Goal: Navigation & Orientation: Find specific page/section

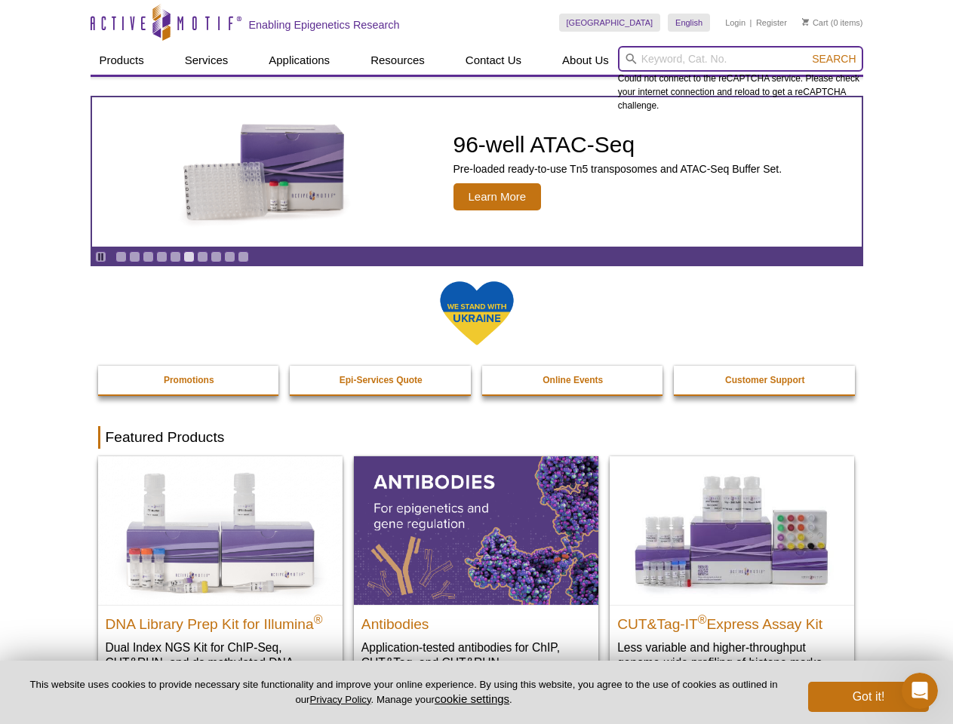
click at [740, 59] on input "search" at bounding box center [740, 59] width 245 height 26
click at [833, 59] on span "Search" at bounding box center [834, 59] width 44 height 12
click at [100, 256] on icon "Pause" at bounding box center [101, 257] width 10 height 10
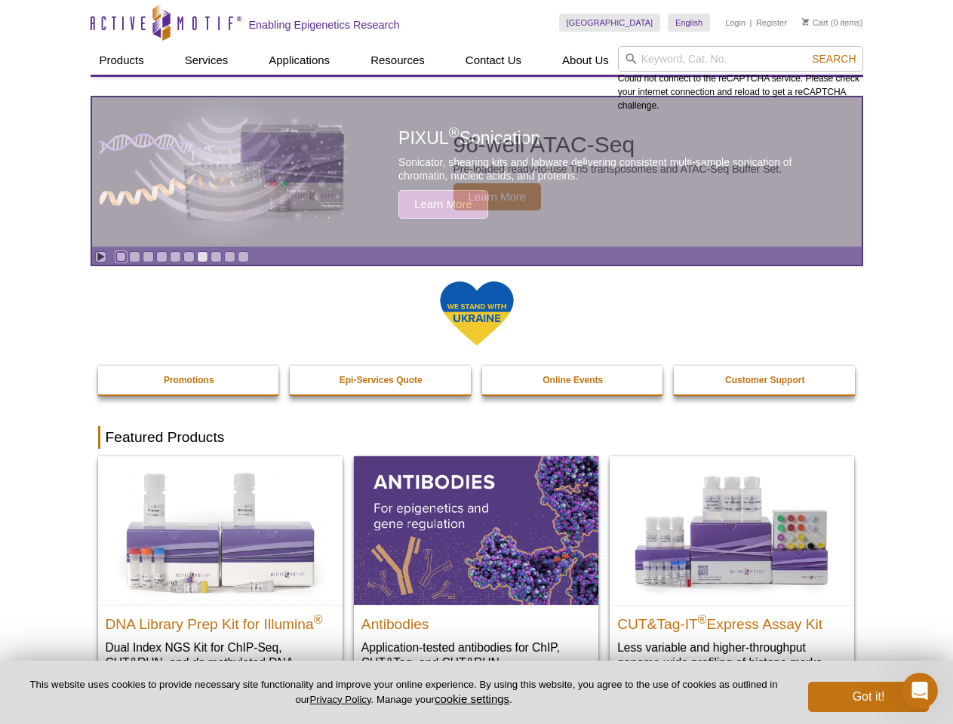
click at [121, 256] on link "Go to slide 1" at bounding box center [120, 256] width 11 height 11
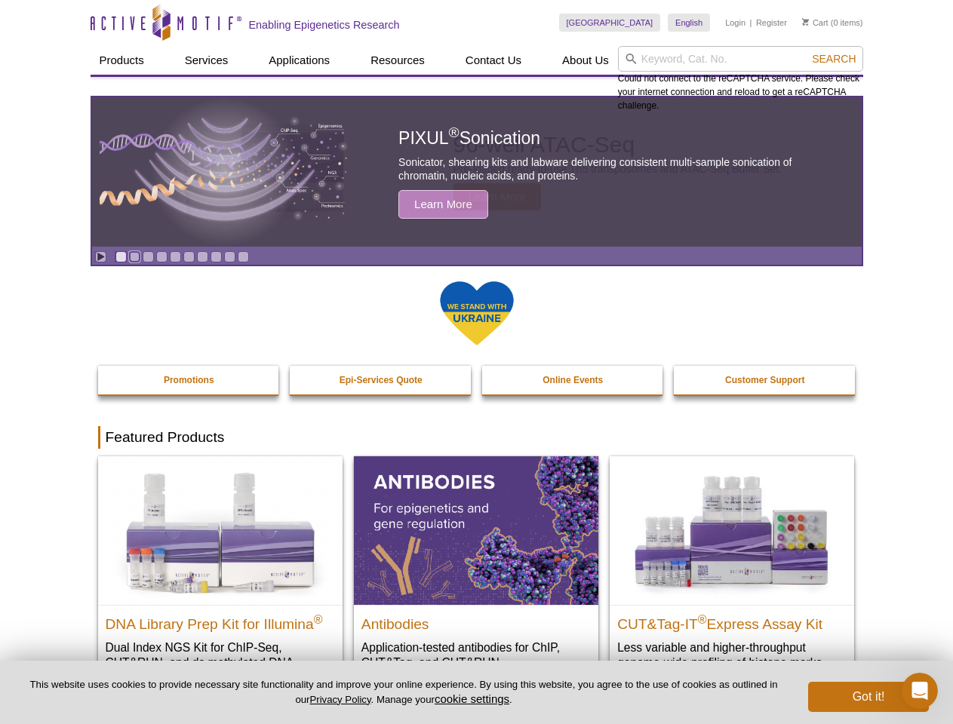
click at [134, 256] on link "Go to slide 2" at bounding box center [134, 256] width 11 height 11
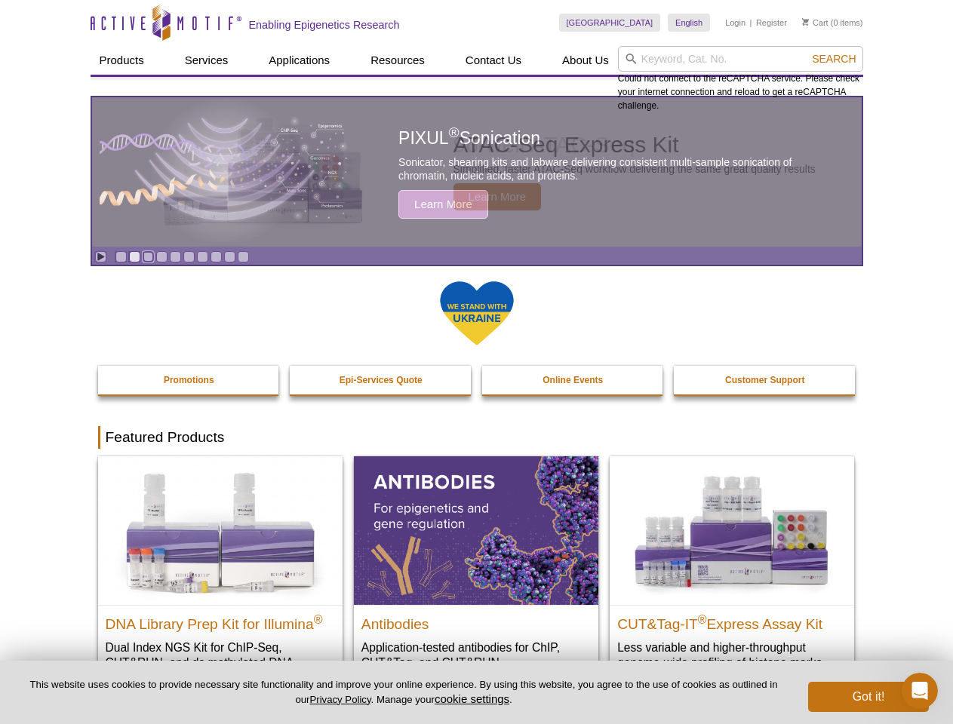
click at [148, 256] on link "Go to slide 3" at bounding box center [148, 256] width 11 height 11
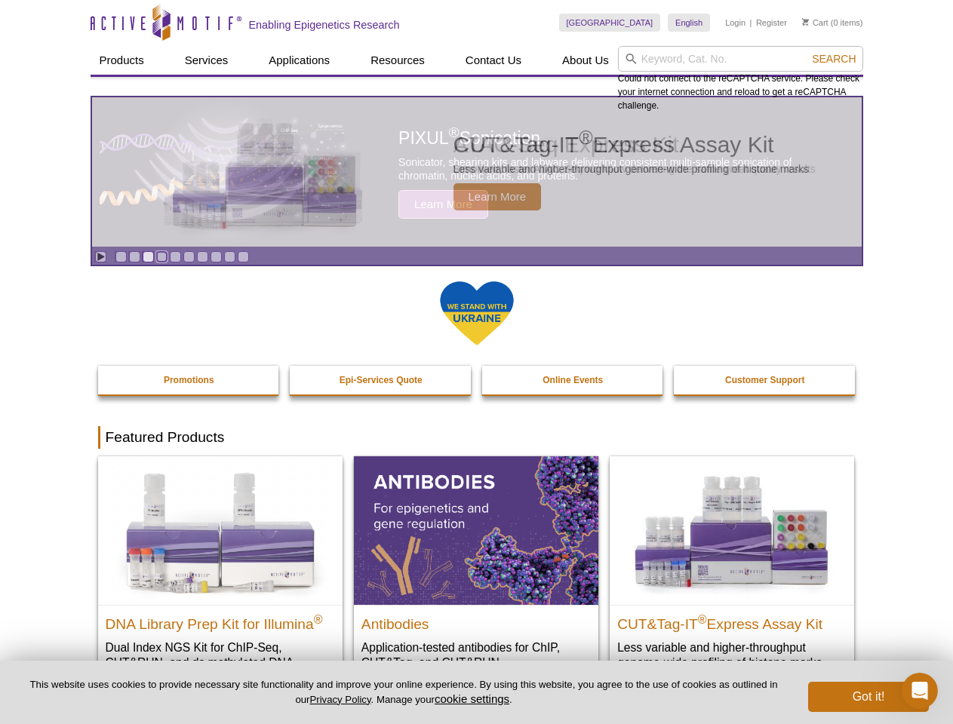
click at [161, 256] on link "Go to slide 4" at bounding box center [161, 256] width 11 height 11
